Goal: Check status

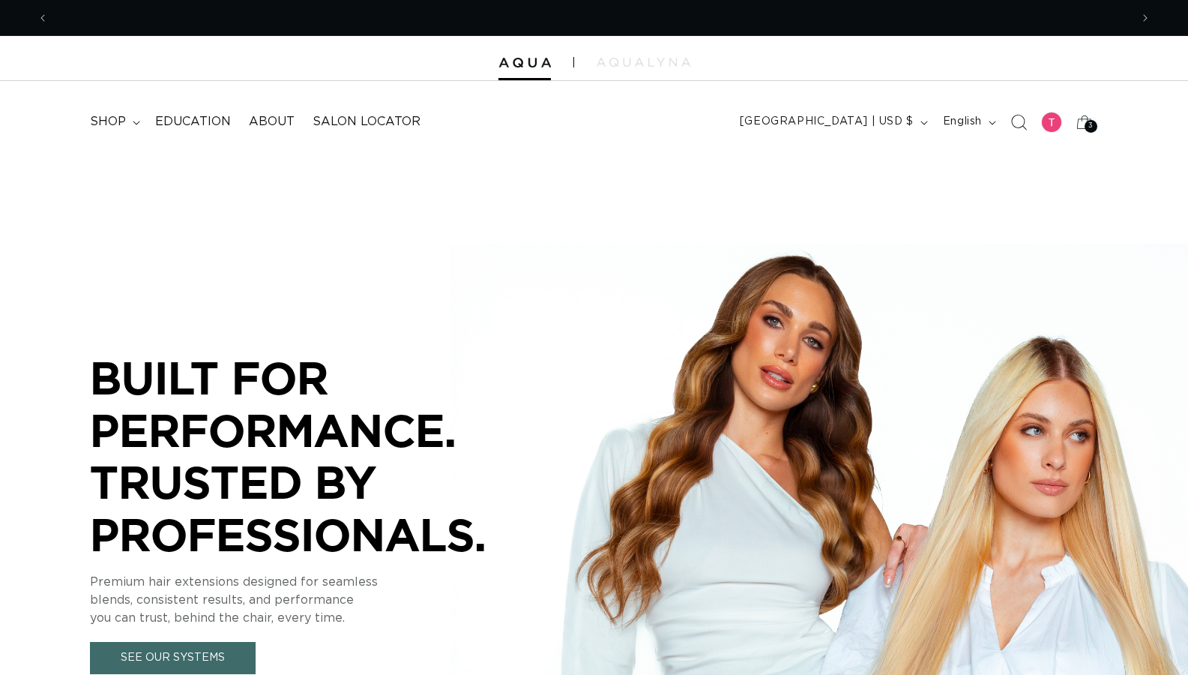
scroll to position [0, 1082]
click at [1049, 123] on div at bounding box center [1051, 122] width 21 height 21
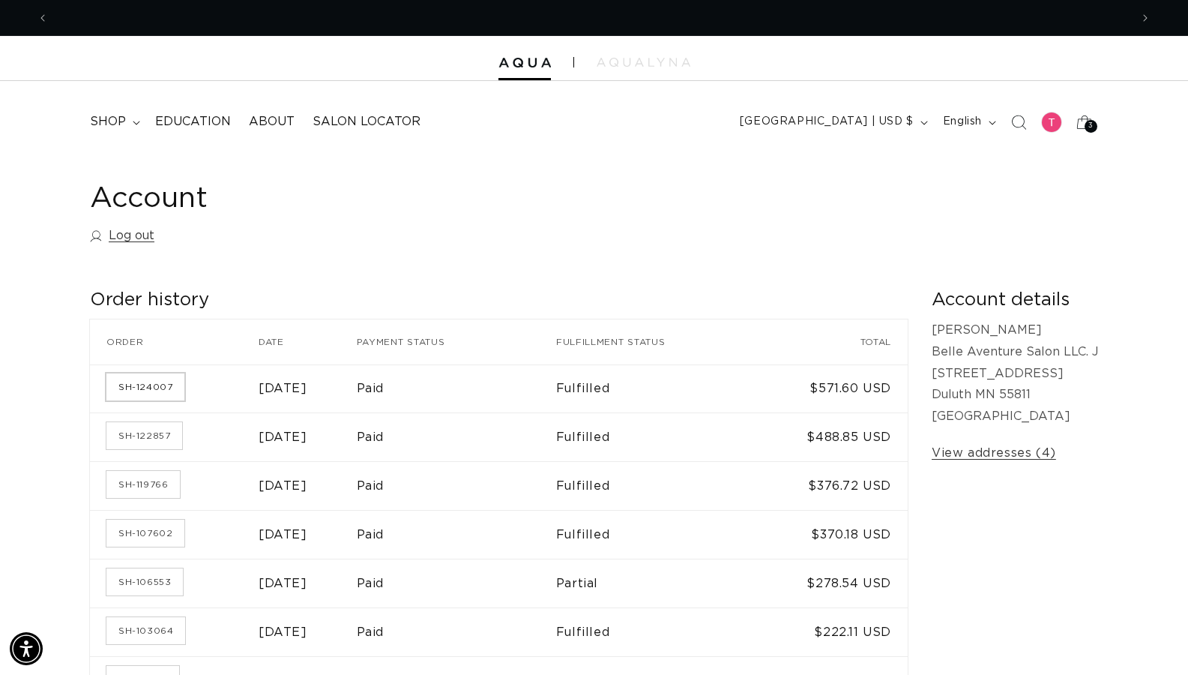
scroll to position [0, 1082]
click at [126, 394] on link "SH-124007" at bounding box center [145, 386] width 78 height 27
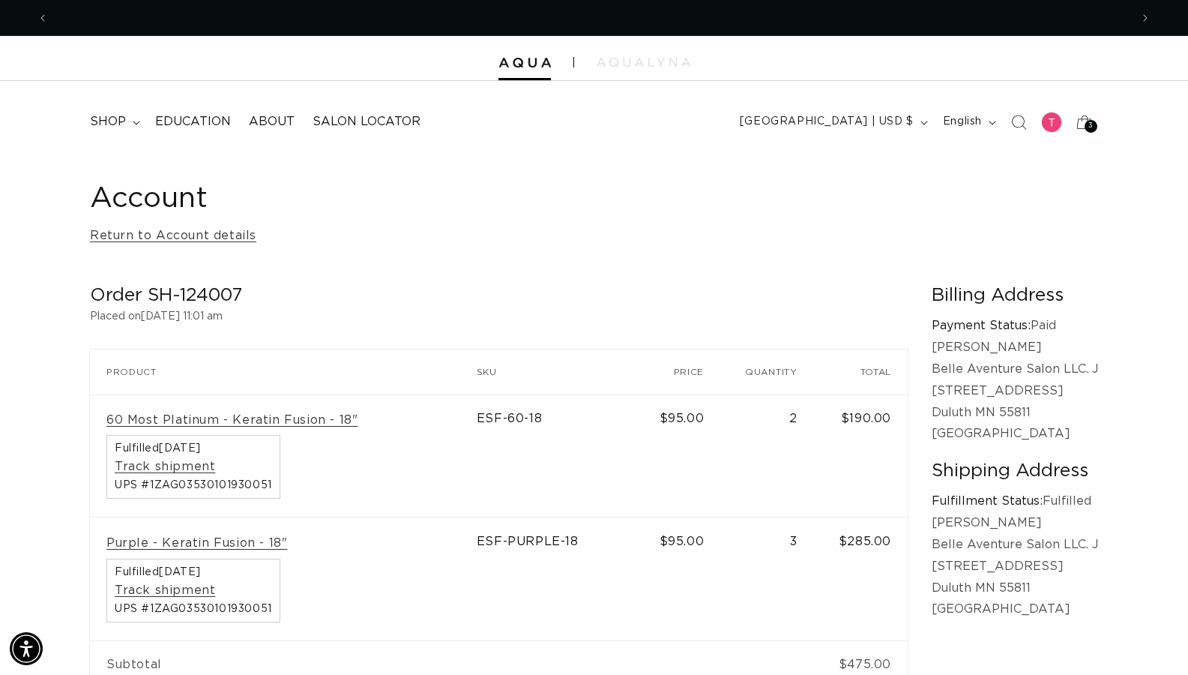
scroll to position [0, 1082]
